Goal: Task Accomplishment & Management: Use online tool/utility

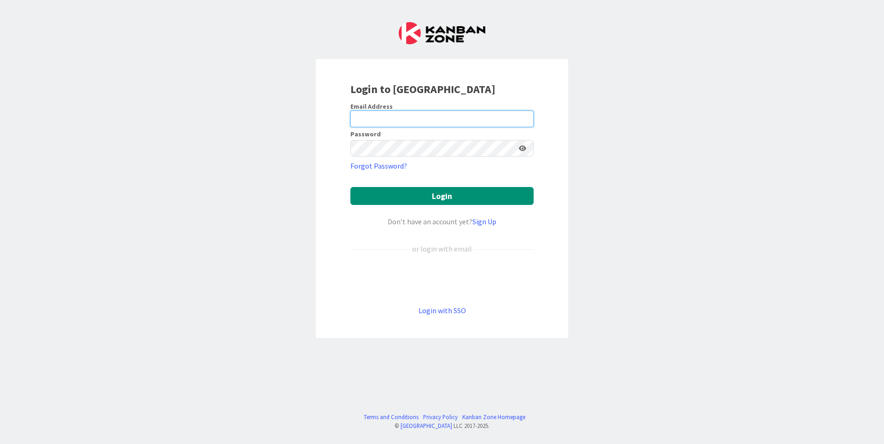
click at [414, 121] on input "email" at bounding box center [441, 119] width 183 height 17
type input "[PERSON_NAME][EMAIL_ADDRESS][PERSON_NAME][DOMAIN_NAME]"
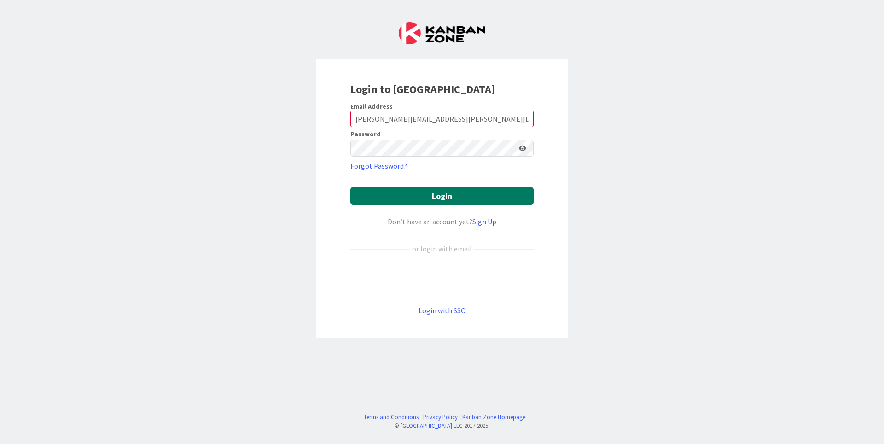
click at [428, 197] on button "Login" at bounding box center [441, 196] width 183 height 18
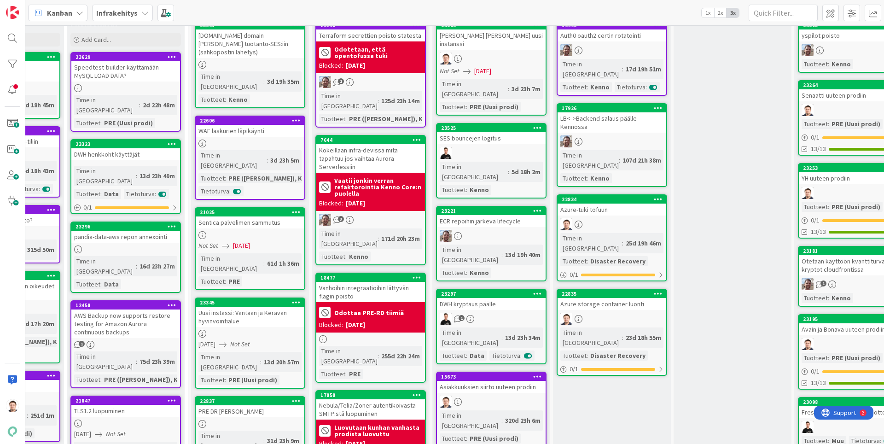
scroll to position [0, 207]
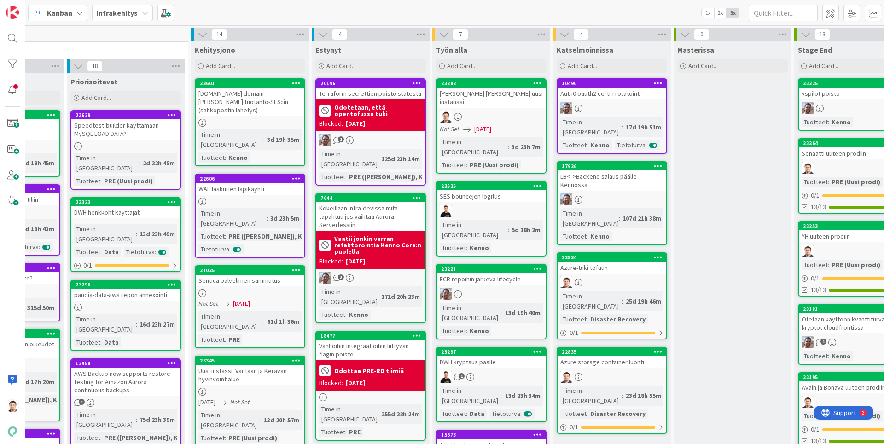
click at [483, 124] on span "[DATE]" at bounding box center [482, 129] width 17 height 10
